Goal: Transaction & Acquisition: Download file/media

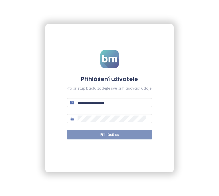
type input "**********"
click at [112, 134] on span "Přihlásit se" at bounding box center [109, 134] width 19 height 5
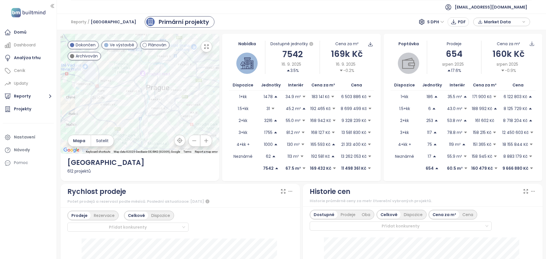
click at [122, 46] on span "Ve výstavbě" at bounding box center [122, 45] width 24 height 6
click at [124, 44] on span "Ve výstavbě" at bounding box center [122, 45] width 24 height 6
click at [76, 44] on span "Dokončen" at bounding box center [86, 45] width 20 height 6
click at [78, 44] on span "Dokončen" at bounding box center [86, 45] width 20 height 6
click at [156, 45] on span "Plánován" at bounding box center [157, 45] width 18 height 6
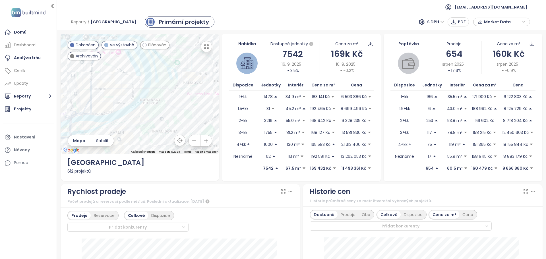
click at [148, 46] on span "Plánován" at bounding box center [157, 45] width 18 height 6
drag, startPoint x: 147, startPoint y: 107, endPoint x: 154, endPoint y: 71, distance: 36.5
click at [150, 67] on div at bounding box center [140, 94] width 159 height 120
drag, startPoint x: 163, startPoint y: 69, endPoint x: 165, endPoint y: 83, distance: 13.9
click at [165, 83] on div at bounding box center [140, 94] width 159 height 120
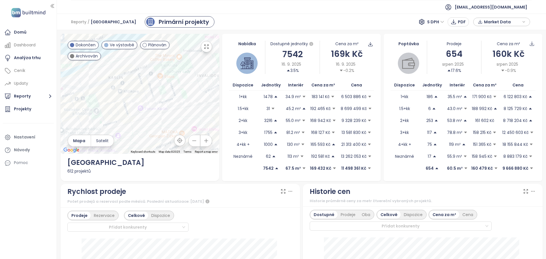
drag, startPoint x: 146, startPoint y: 108, endPoint x: 168, endPoint y: 53, distance: 58.9
click at [168, 53] on div at bounding box center [140, 94] width 159 height 120
click at [157, 76] on div "Sokolovská 126" at bounding box center [140, 94] width 159 height 120
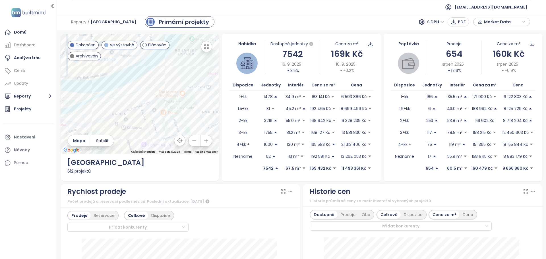
drag, startPoint x: 125, startPoint y: 112, endPoint x: 143, endPoint y: 128, distance: 23.9
click at [143, 128] on div at bounding box center [140, 94] width 159 height 120
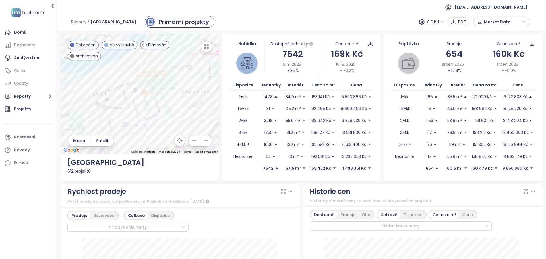
drag, startPoint x: 112, startPoint y: 60, endPoint x: 94, endPoint y: 40, distance: 27.4
click at [94, 40] on div at bounding box center [140, 94] width 159 height 120
click at [171, 109] on div "Rezidence Blízká ABC" at bounding box center [140, 94] width 159 height 120
click at [148, 69] on span "Rezidence Blízká DEF" at bounding box center [144, 71] width 35 height 4
click at [144, 88] on div "Rezidence Blízká DEF" at bounding box center [140, 94] width 159 height 120
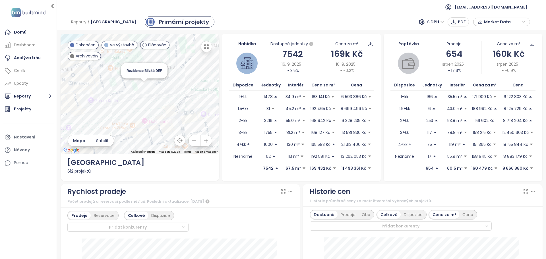
click at [144, 88] on div "Rezidence Blízká DEF" at bounding box center [140, 94] width 159 height 120
click at [144, 87] on div "Rezidence Blízká DEF" at bounding box center [140, 94] width 159 height 120
click at [30, 106] on div "Projekty" at bounding box center [22, 109] width 17 height 7
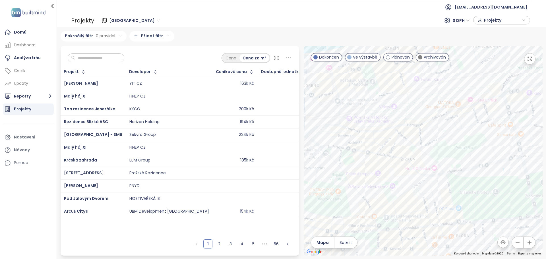
drag, startPoint x: 440, startPoint y: 87, endPoint x: 431, endPoint y: 221, distance: 133.8
click at [218, 195] on div at bounding box center [423, 151] width 239 height 210
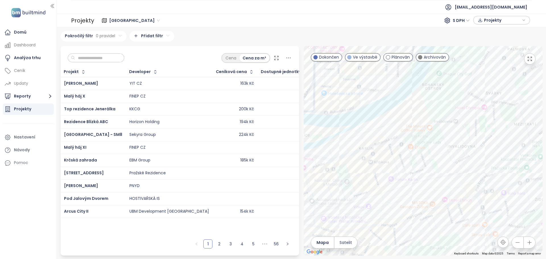
drag, startPoint x: 446, startPoint y: 150, endPoint x: 421, endPoint y: 250, distance: 103.1
click at [218, 195] on div at bounding box center [423, 151] width 239 height 210
click at [218, 118] on div "Nový Karlín" at bounding box center [423, 151] width 239 height 210
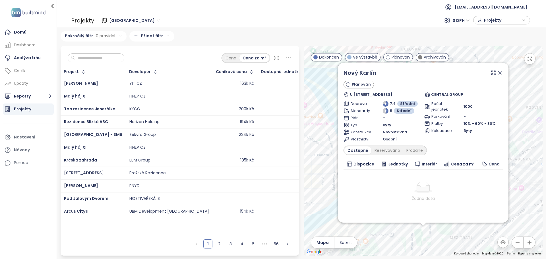
drag, startPoint x: 502, startPoint y: 73, endPoint x: 502, endPoint y: 83, distance: 9.1
click at [218, 73] on icon at bounding box center [501, 73] width 6 height 6
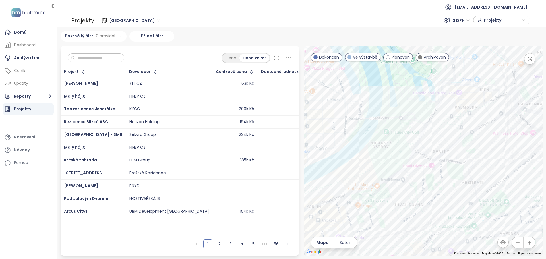
drag, startPoint x: 465, startPoint y: 182, endPoint x: 476, endPoint y: 125, distance: 57.8
click at [218, 125] on div at bounding box center [423, 151] width 239 height 210
click at [218, 148] on div "Near Living" at bounding box center [423, 151] width 239 height 210
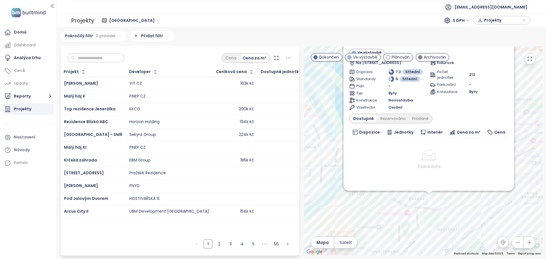
drag, startPoint x: 523, startPoint y: 81, endPoint x: 528, endPoint y: 138, distance: 57.2
click at [218, 138] on div "Near Living Ve výstavbě Na Kopečku 2454/2b, 180 00 Praha 8, Czechia Fidurock Do…" at bounding box center [423, 151] width 239 height 210
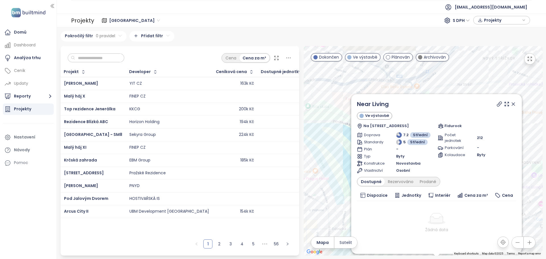
drag, startPoint x: 527, startPoint y: 87, endPoint x: 532, endPoint y: 125, distance: 38.7
click at [218, 125] on div "Near Living Ve výstavbě Na Kopečku 2454/2b, 180 00 Praha 8, Czechia Fidurock Do…" at bounding box center [423, 151] width 239 height 210
click at [218, 103] on icon at bounding box center [513, 104] width 3 height 3
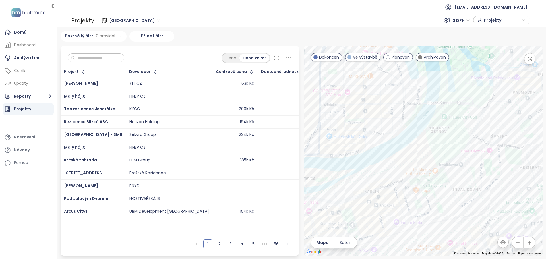
drag, startPoint x: 416, startPoint y: 152, endPoint x: 471, endPoint y: 66, distance: 102.0
click at [218, 66] on div at bounding box center [423, 151] width 239 height 210
click at [218, 179] on div "Sokolovská 126" at bounding box center [423, 151] width 239 height 210
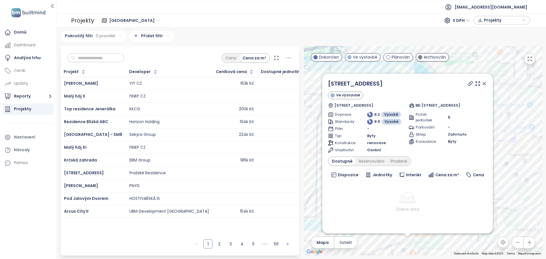
drag, startPoint x: 516, startPoint y: 101, endPoint x: 500, endPoint y: 204, distance: 103.7
click at [218, 195] on div "Sokolovská 126 Ve výstavbě Urxova, 186 00 Praha-Praha 8, Czechia BD Sokolovská …" at bounding box center [423, 151] width 239 height 210
click at [218, 84] on icon at bounding box center [485, 84] width 6 height 6
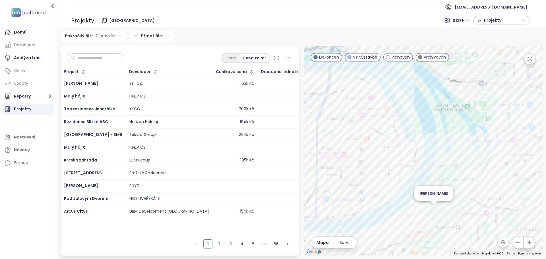
click at [218, 195] on div "Diamanty Karlín" at bounding box center [423, 151] width 239 height 210
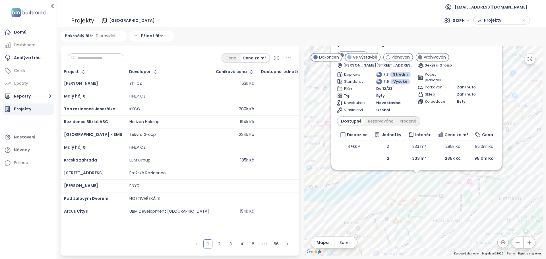
drag, startPoint x: 529, startPoint y: 112, endPoint x: 523, endPoint y: 149, distance: 37.0
click at [218, 149] on div "Diamanty Karlín Dokončen Sokolova 720, 180 00 Praha 8-Rohanský ostrov, Czechia …" at bounding box center [423, 151] width 239 height 210
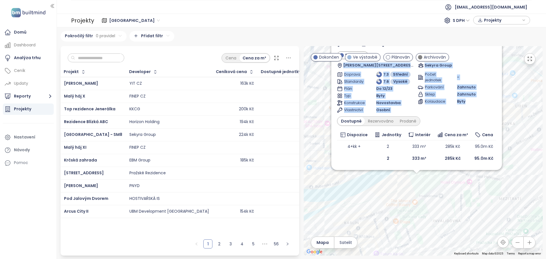
drag, startPoint x: 495, startPoint y: 58, endPoint x: 491, endPoint y: 102, distance: 44.0
click at [218, 102] on div "Diamanty Karlín Dokončen Sokolova 720, 180 00 Praha 8-Rohanský ostrov, Czechia …" at bounding box center [416, 101] width 159 height 125
click at [218, 101] on div "Diamanty Karlín Dokončen Sokolova 720, 180 00 Praha 8-Rohanský ostrov, Czechia …" at bounding box center [423, 151] width 239 height 210
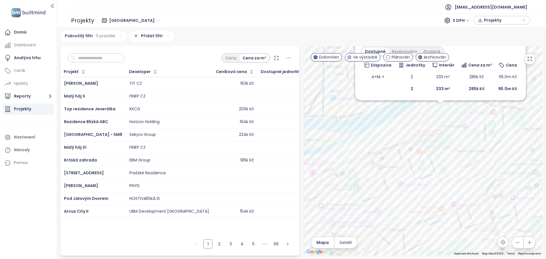
drag, startPoint x: 458, startPoint y: 192, endPoint x: 480, endPoint y: 127, distance: 69.2
click at [218, 127] on div "Diamanty Karlín Dokončen Sokolova 720, 180 00 Praha 8-Rohanský ostrov, Czechia …" at bounding box center [423, 151] width 239 height 210
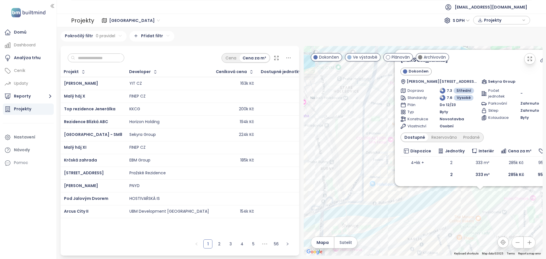
drag, startPoint x: 367, startPoint y: 119, endPoint x: 401, endPoint y: 194, distance: 81.9
click at [218, 194] on div "Diamanty Karlín Dokončen Sokolova 720, 180 00 Praha 8-Rohanský ostrov, Czechia …" at bounding box center [423, 151] width 239 height 210
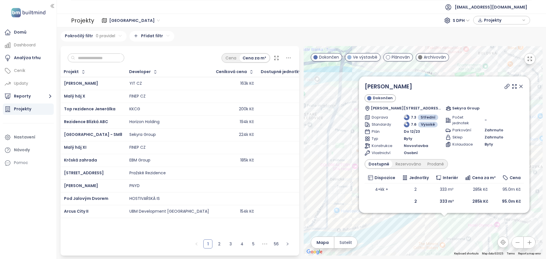
drag, startPoint x: 375, startPoint y: 141, endPoint x: 340, endPoint y: 167, distance: 43.7
click at [218, 171] on div "Diamanty Karlín Dokončen Sokolova 720, 180 00 Praha 8-Rohanský ostrov, Czechia …" at bounding box center [423, 151] width 239 height 210
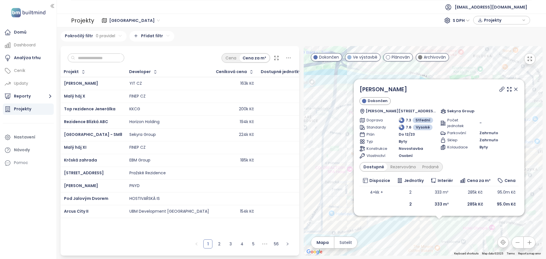
click at [218, 89] on icon at bounding box center [516, 89] width 3 height 3
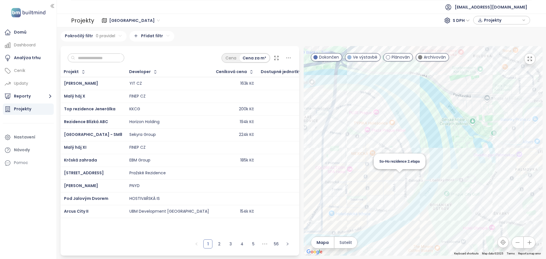
click at [218, 175] on div "So-Ho rezidence 2.etapa" at bounding box center [423, 151] width 239 height 210
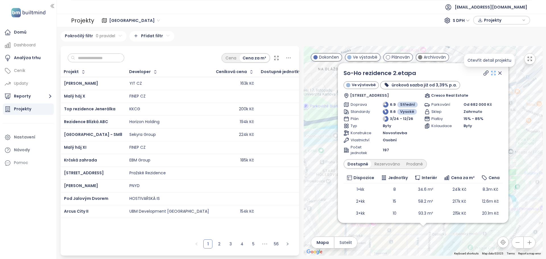
click at [218, 74] on icon at bounding box center [494, 73] width 6 height 6
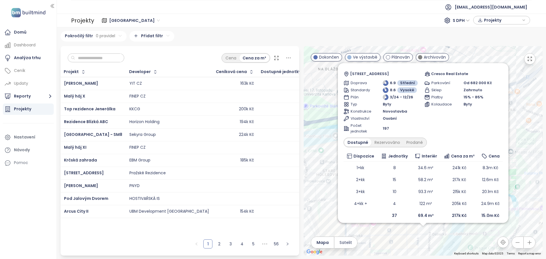
scroll to position [26, 0]
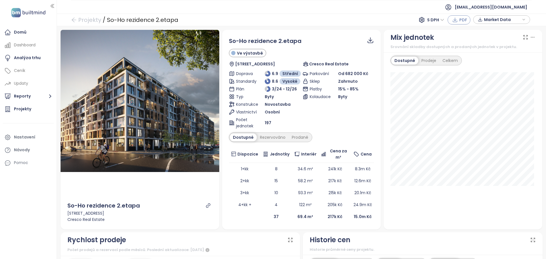
click at [463, 18] on span "PDF" at bounding box center [464, 20] width 8 height 6
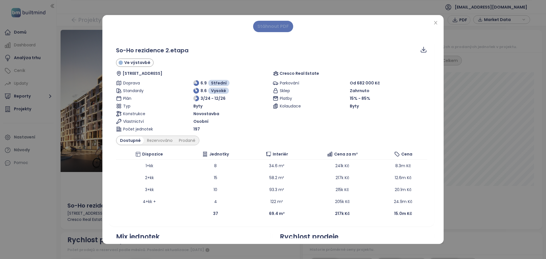
click at [282, 27] on span "Stáhnout PDF" at bounding box center [274, 26] width 32 height 7
